Goal: Check status: Check status

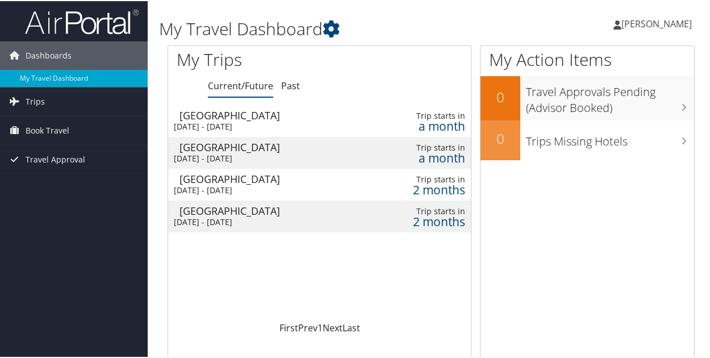
click at [229, 220] on div "[DATE] - [DATE]" at bounding box center [264, 221] width 181 height 10
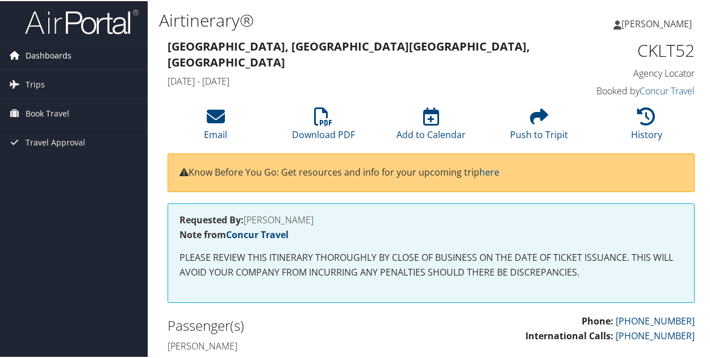
click at [35, 60] on span "Dashboards" at bounding box center [49, 54] width 46 height 28
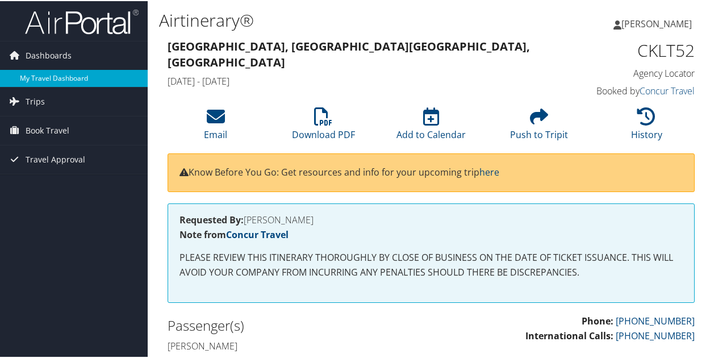
click at [34, 81] on link "My Travel Dashboard" at bounding box center [74, 77] width 148 height 17
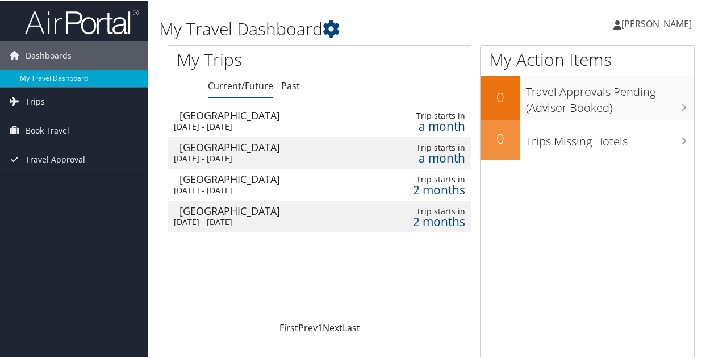
click at [310, 146] on div "Myrtle Beach" at bounding box center [269, 146] width 181 height 10
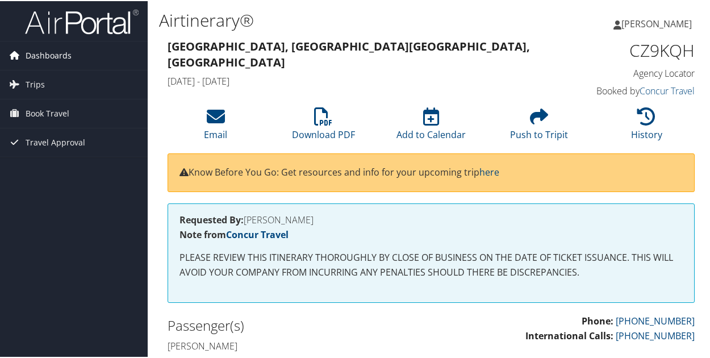
click at [41, 60] on span "Dashboards" at bounding box center [49, 54] width 46 height 28
